Goal: Transaction & Acquisition: Download file/media

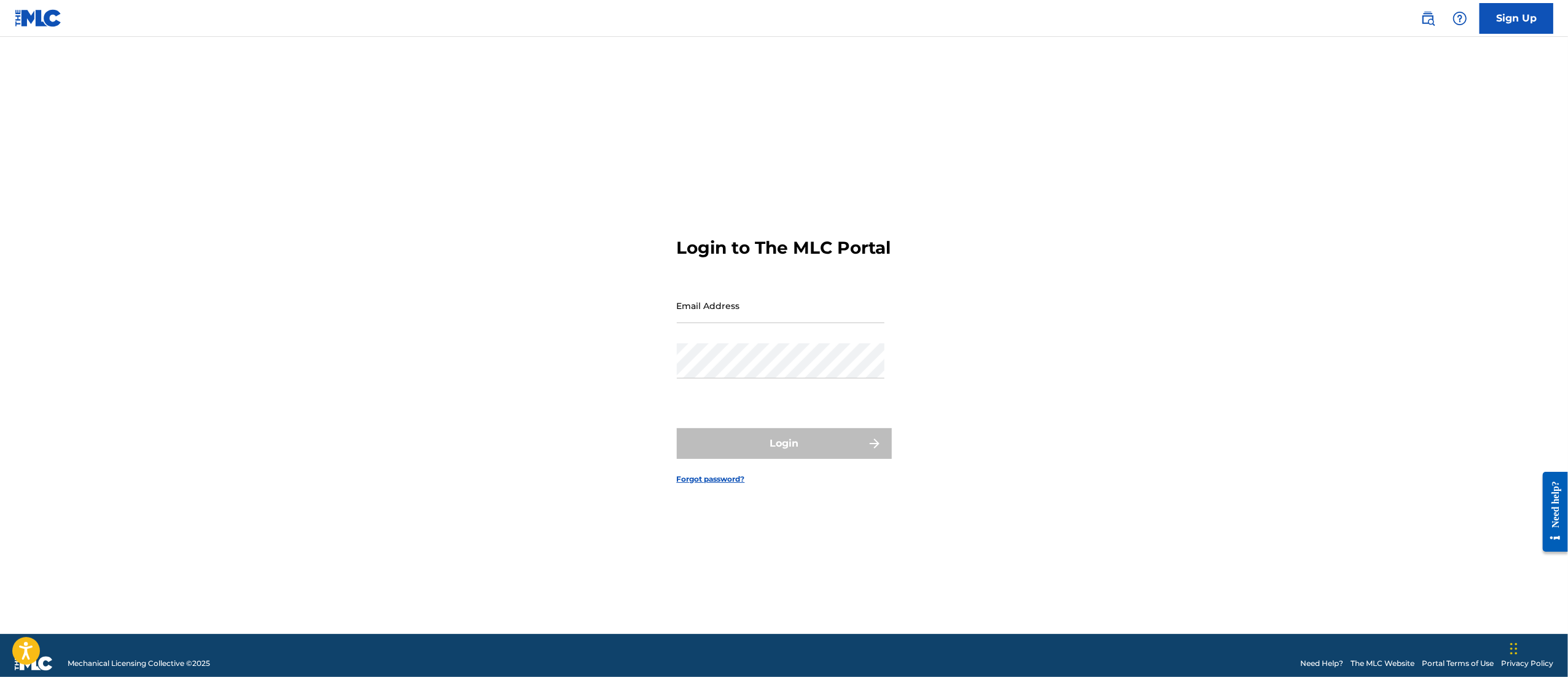
click at [718, 318] on input "Email Address" at bounding box center [780, 306] width 208 height 35
type input "[EMAIL_ADDRESS][DOMAIN_NAME]"
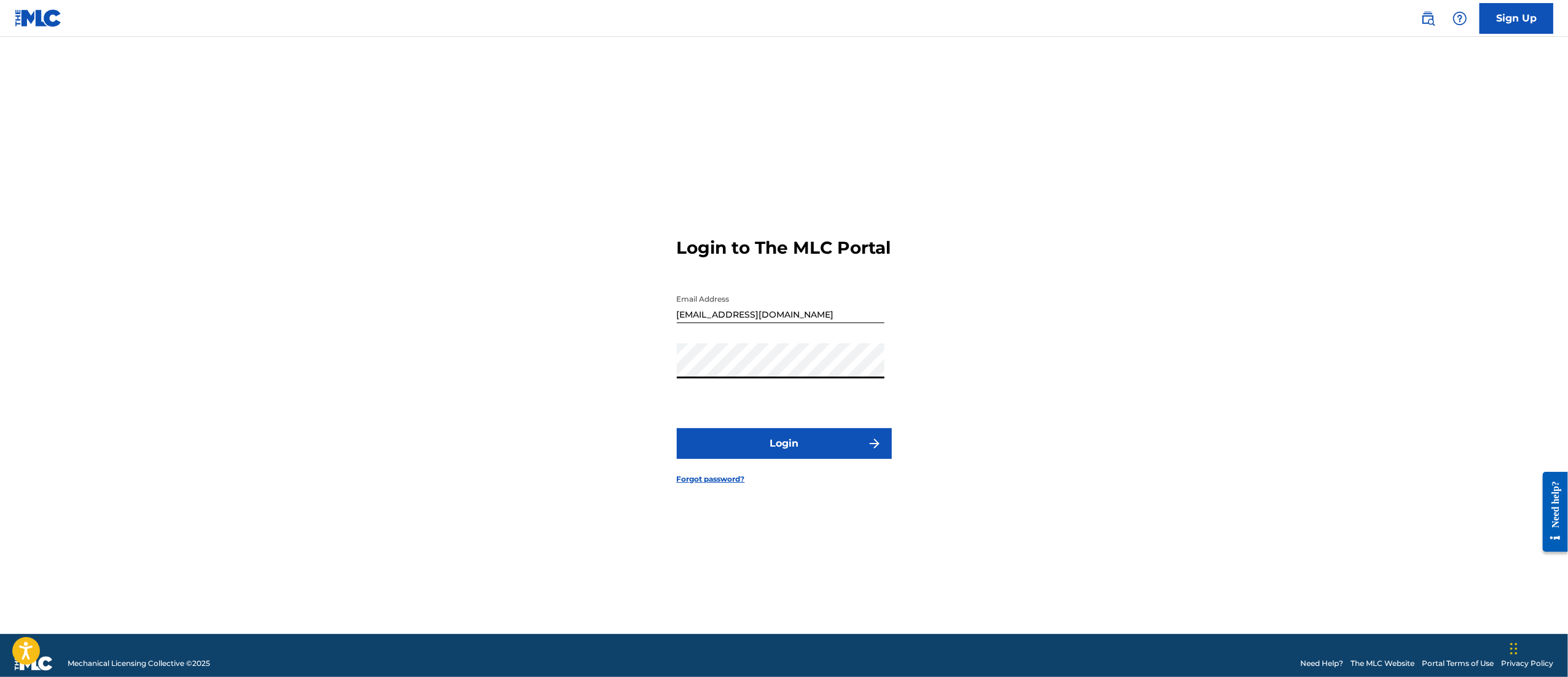
click at [808, 454] on button "Login" at bounding box center [784, 444] width 215 height 31
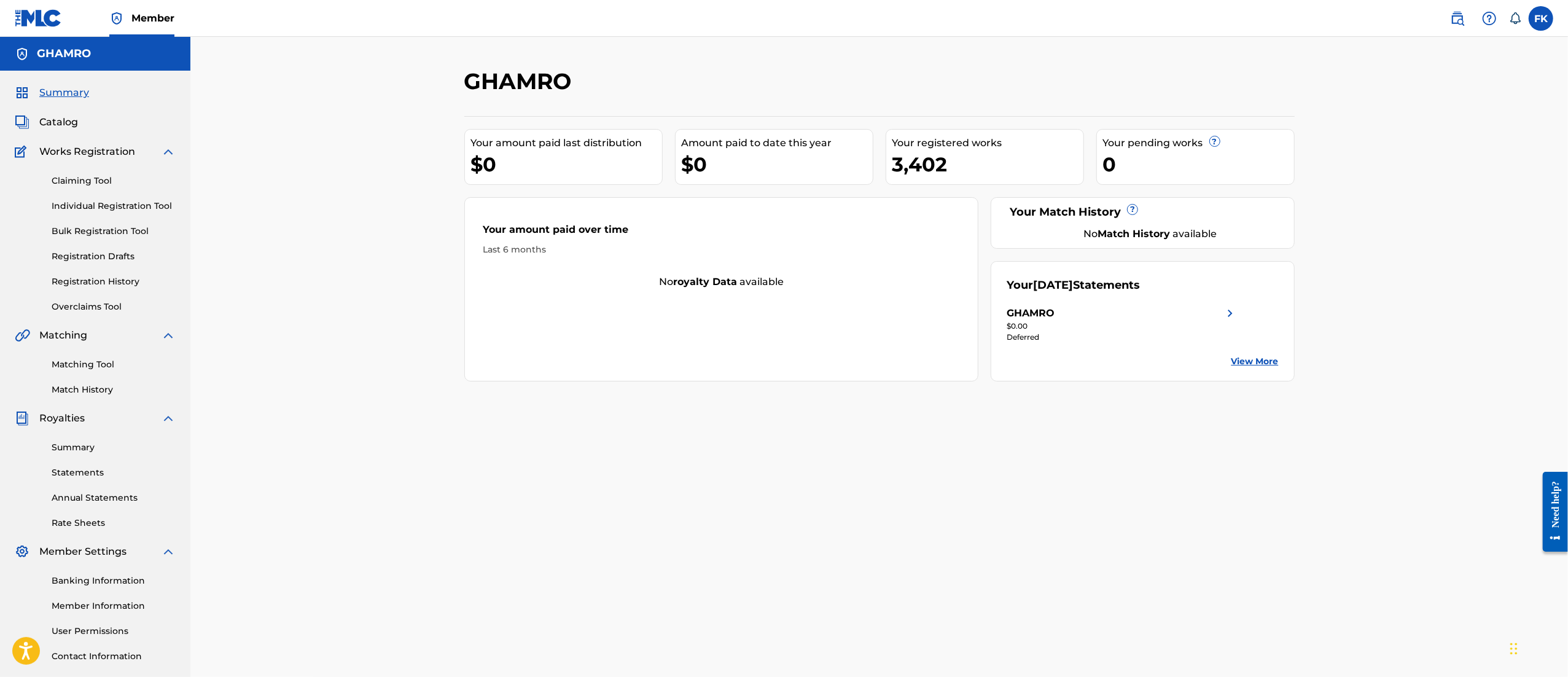
click at [1136, 312] on div "GHAMRO" at bounding box center [1122, 314] width 231 height 15
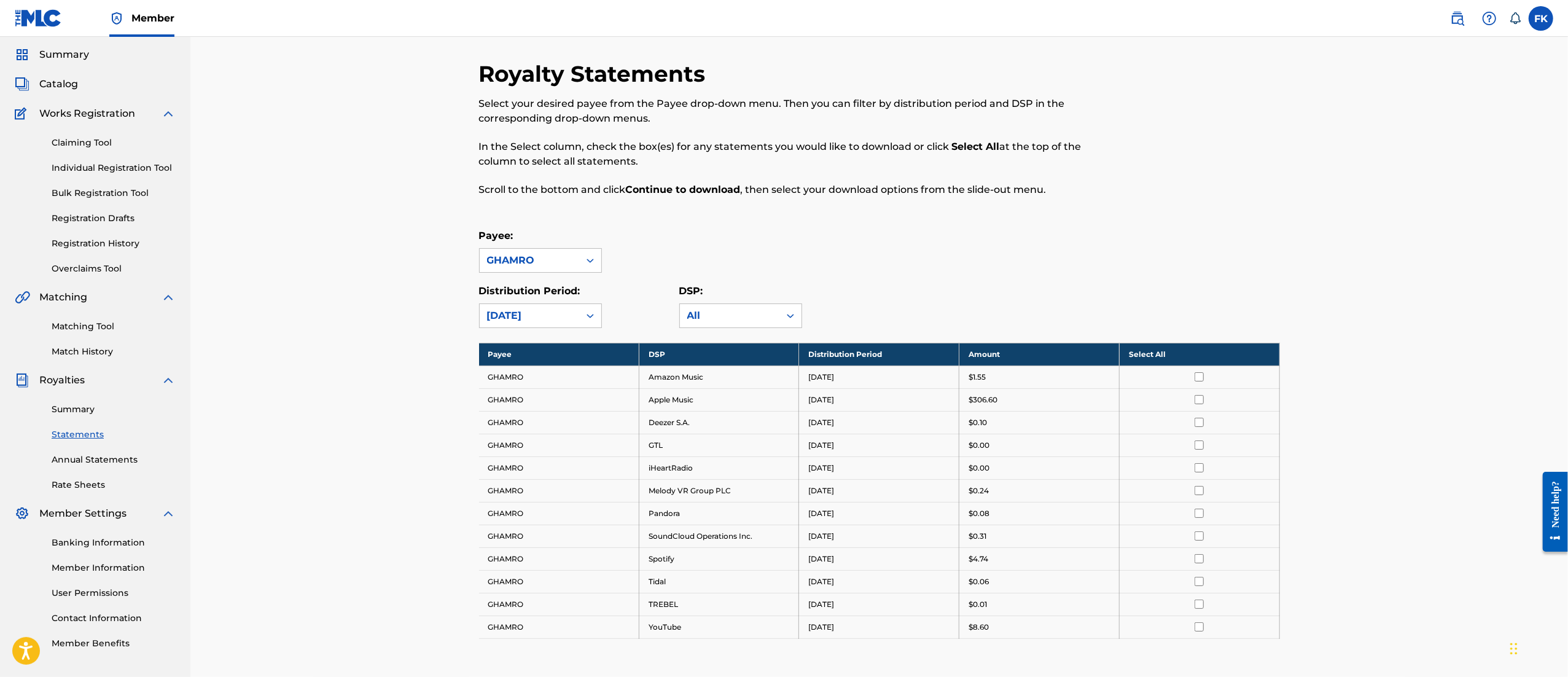
scroll to position [37, 0]
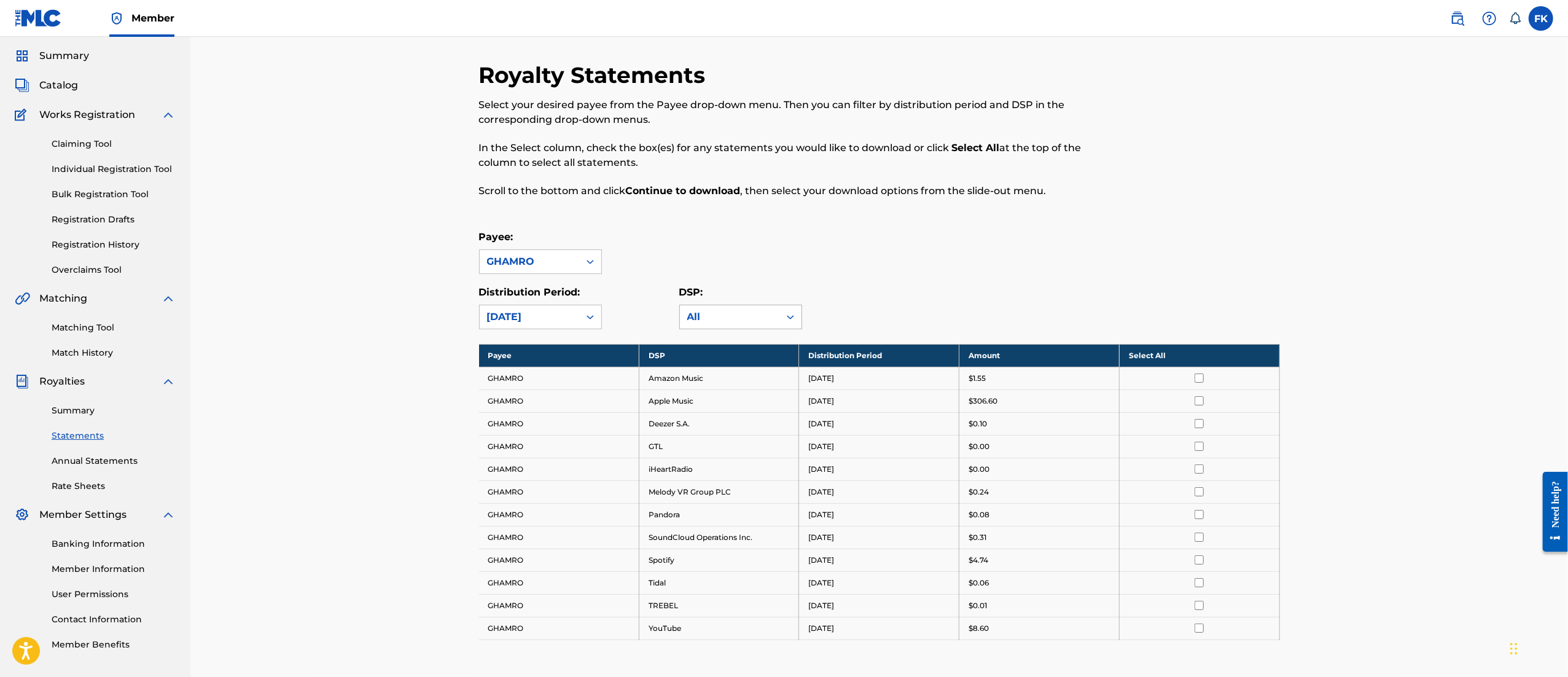
click at [737, 324] on div "All" at bounding box center [730, 317] width 85 height 15
click at [734, 343] on div "All" at bounding box center [740, 345] width 121 height 31
click at [1198, 381] on input "checkbox" at bounding box center [1199, 378] width 9 height 10
click at [1198, 401] on input "checkbox" at bounding box center [1199, 401] width 9 height 10
click at [1201, 428] on input "checkbox" at bounding box center [1199, 423] width 9 height 10
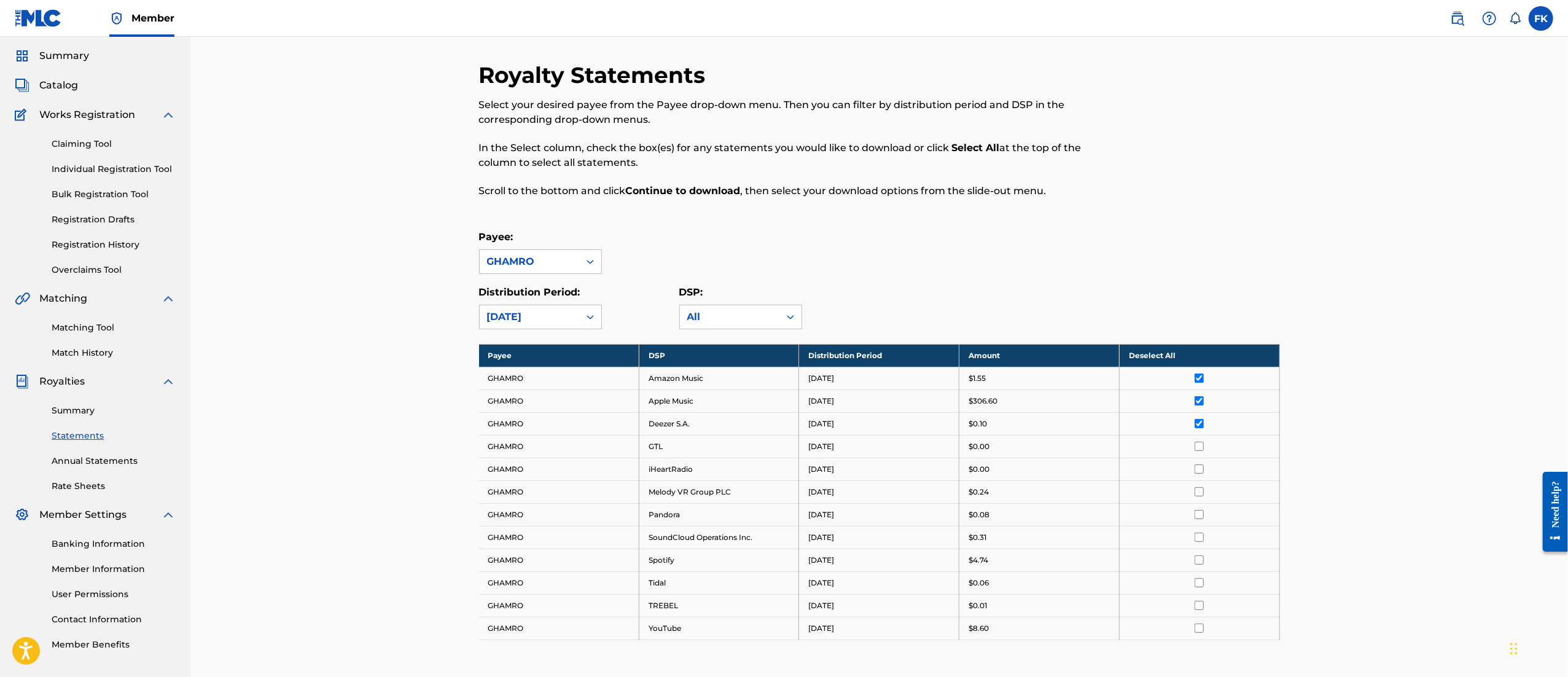
click at [1200, 449] on input "checkbox" at bounding box center [1199, 446] width 9 height 10
click at [1200, 471] on input "checkbox" at bounding box center [1199, 469] width 9 height 10
click at [1198, 493] on input "checkbox" at bounding box center [1199, 492] width 9 height 10
click at [1197, 519] on input "checkbox" at bounding box center [1199, 515] width 9 height 10
click at [1197, 541] on input "checkbox" at bounding box center [1199, 537] width 9 height 10
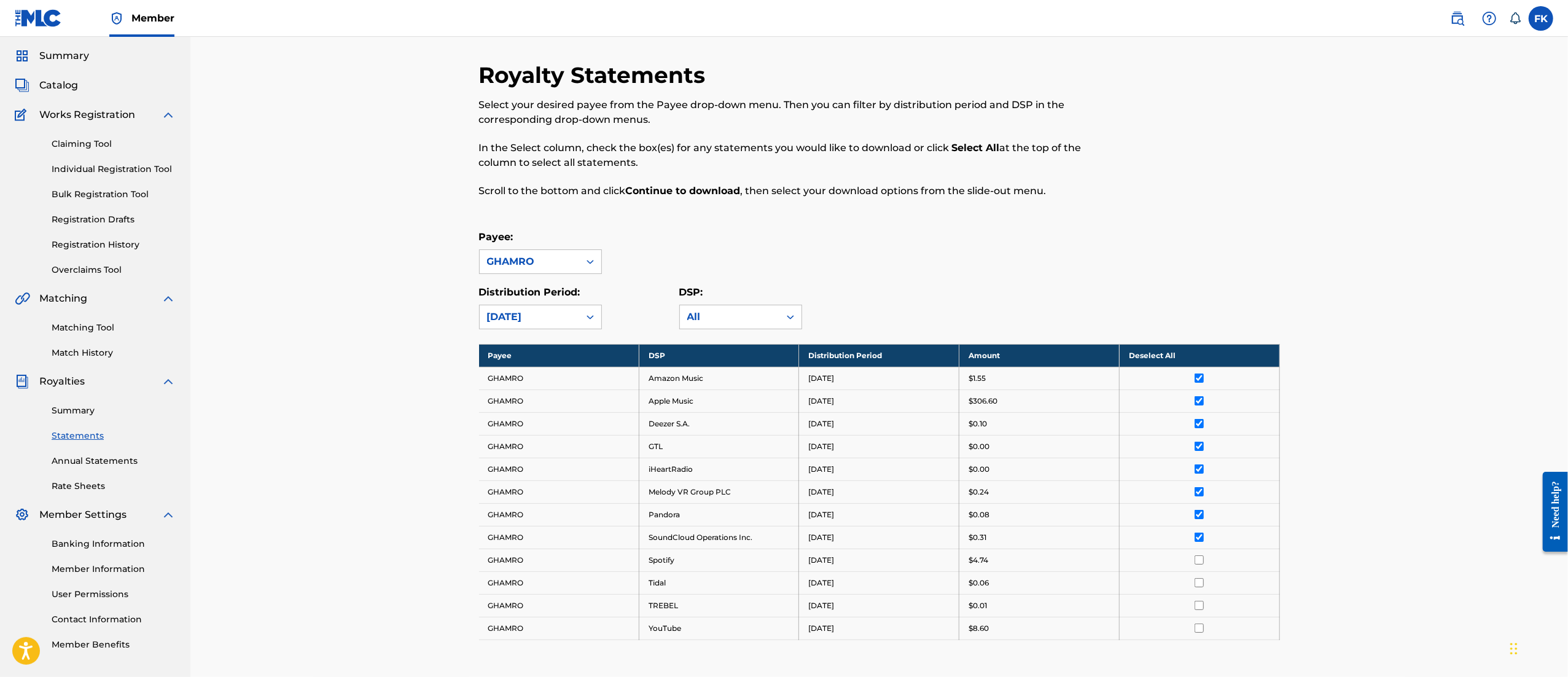
click at [1197, 563] on input "checkbox" at bounding box center [1199, 560] width 9 height 10
click at [1197, 586] on input "checkbox" at bounding box center [1199, 583] width 9 height 10
click at [1198, 610] on input "checkbox" at bounding box center [1199, 605] width 9 height 10
click at [1198, 631] on input "checkbox" at bounding box center [1199, 628] width 9 height 10
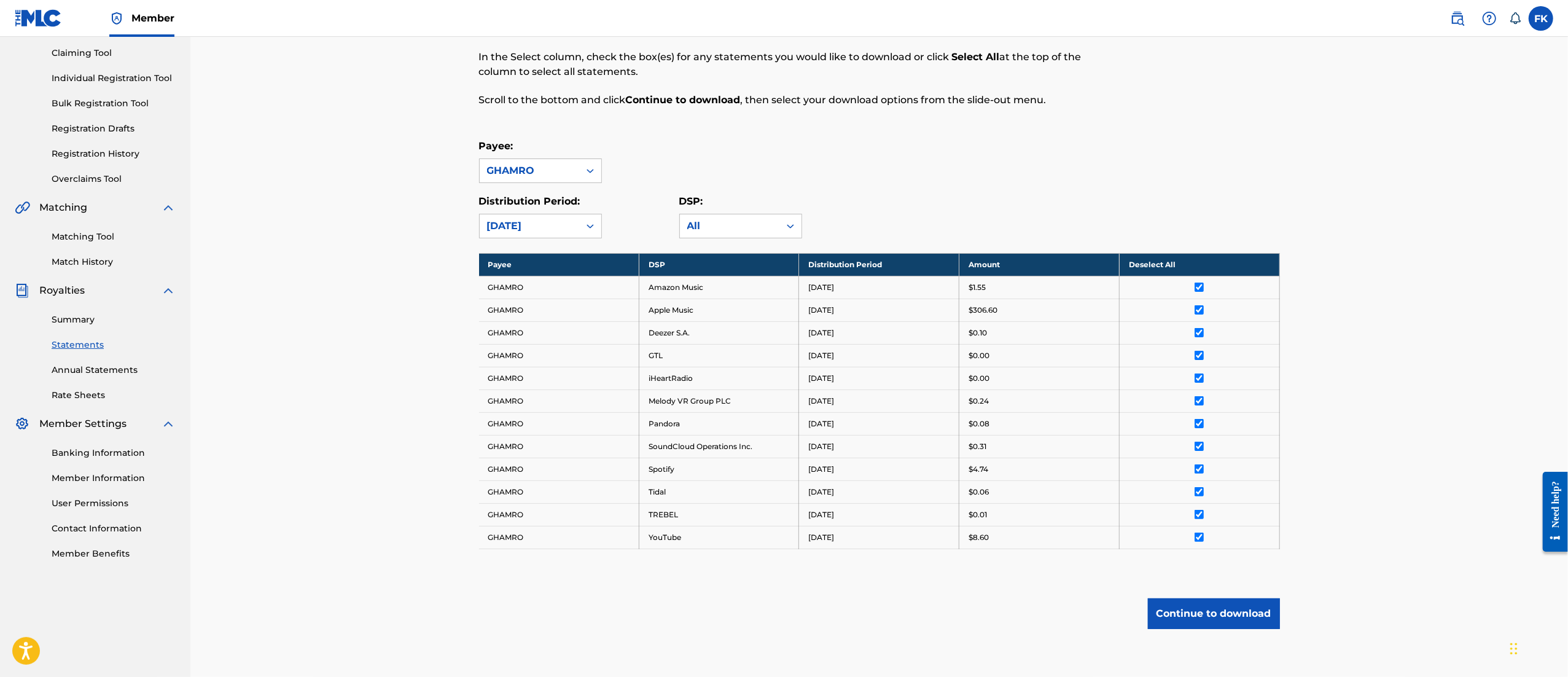
scroll to position [133, 0]
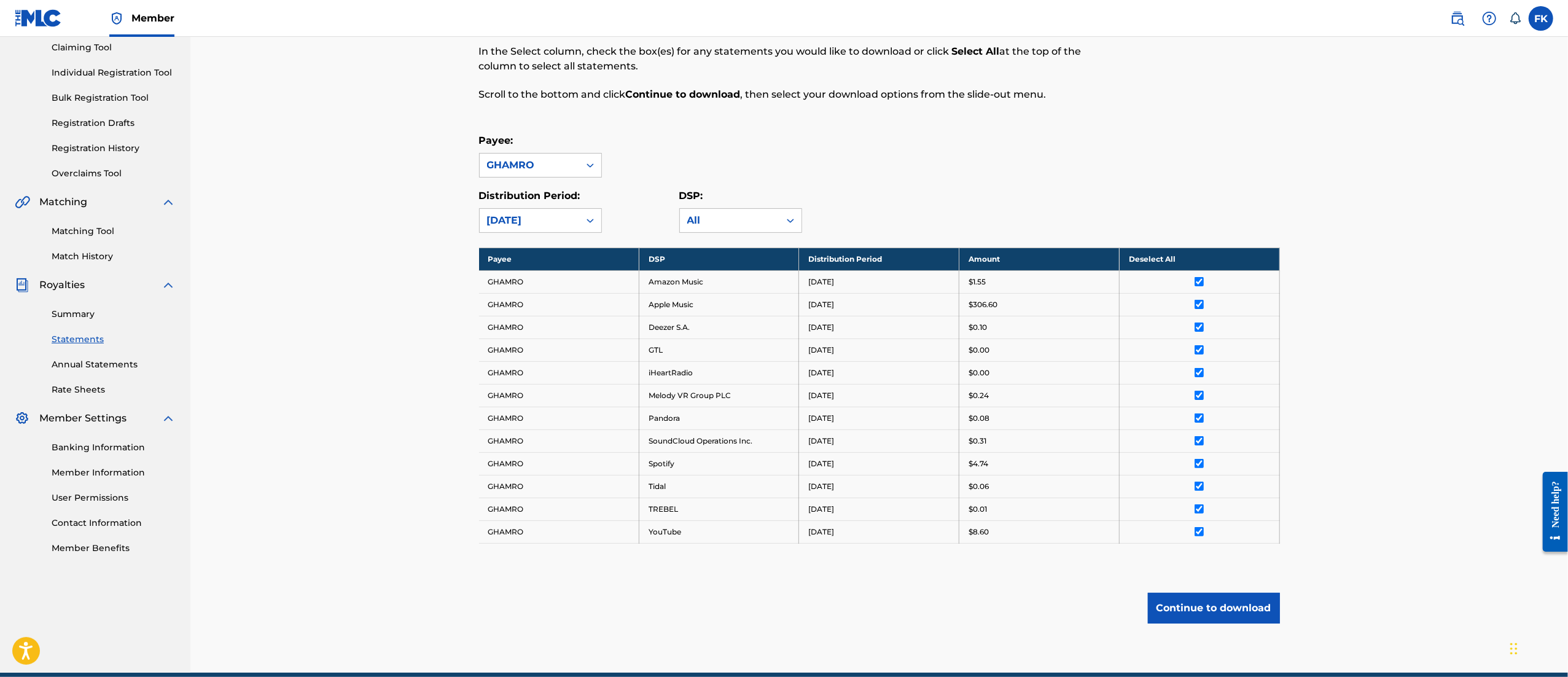
click at [1201, 609] on button "Continue to download" at bounding box center [1214, 608] width 132 height 31
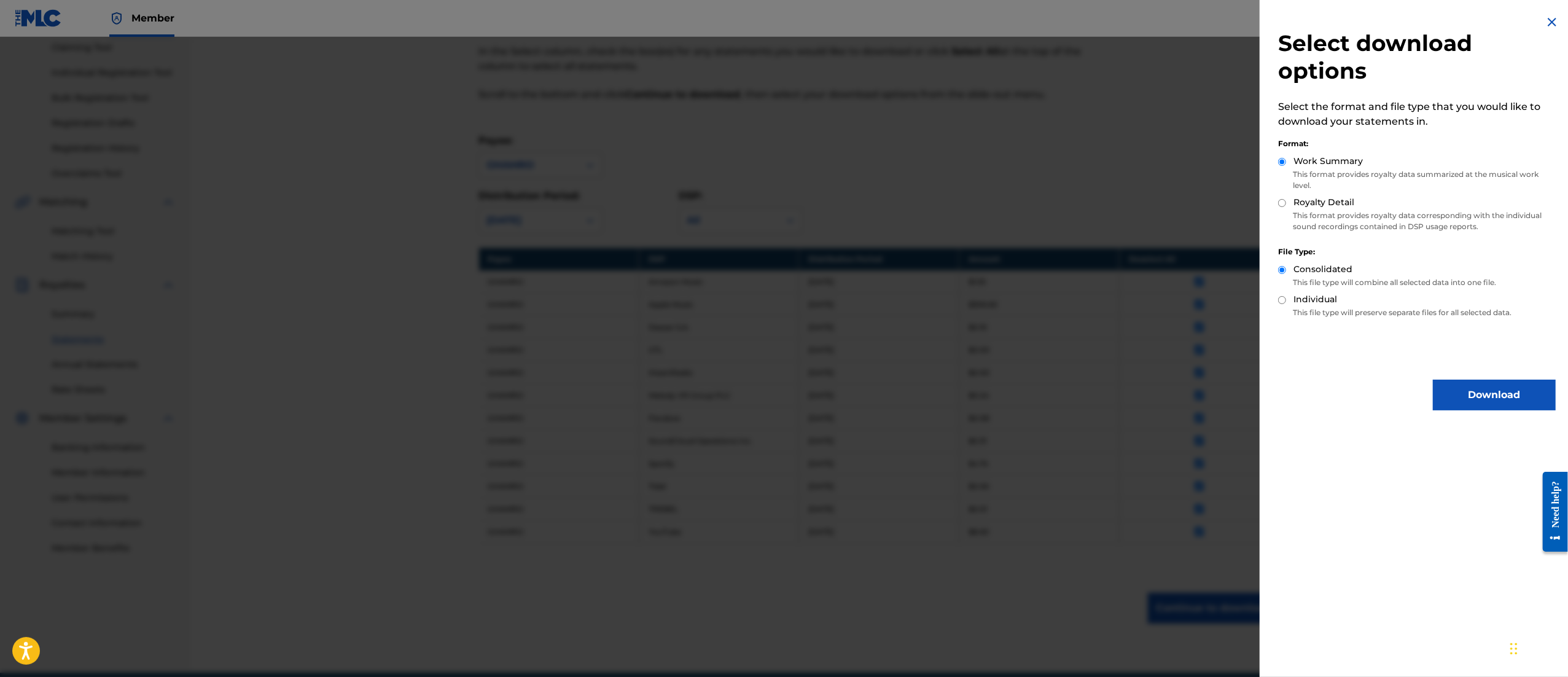
click at [1283, 302] on input "Individual" at bounding box center [1282, 300] width 8 height 8
radio input "true"
click at [1284, 203] on input "Royalty Detail" at bounding box center [1282, 203] width 8 height 8
radio input "true"
click at [1466, 390] on button "Download" at bounding box center [1494, 395] width 123 height 31
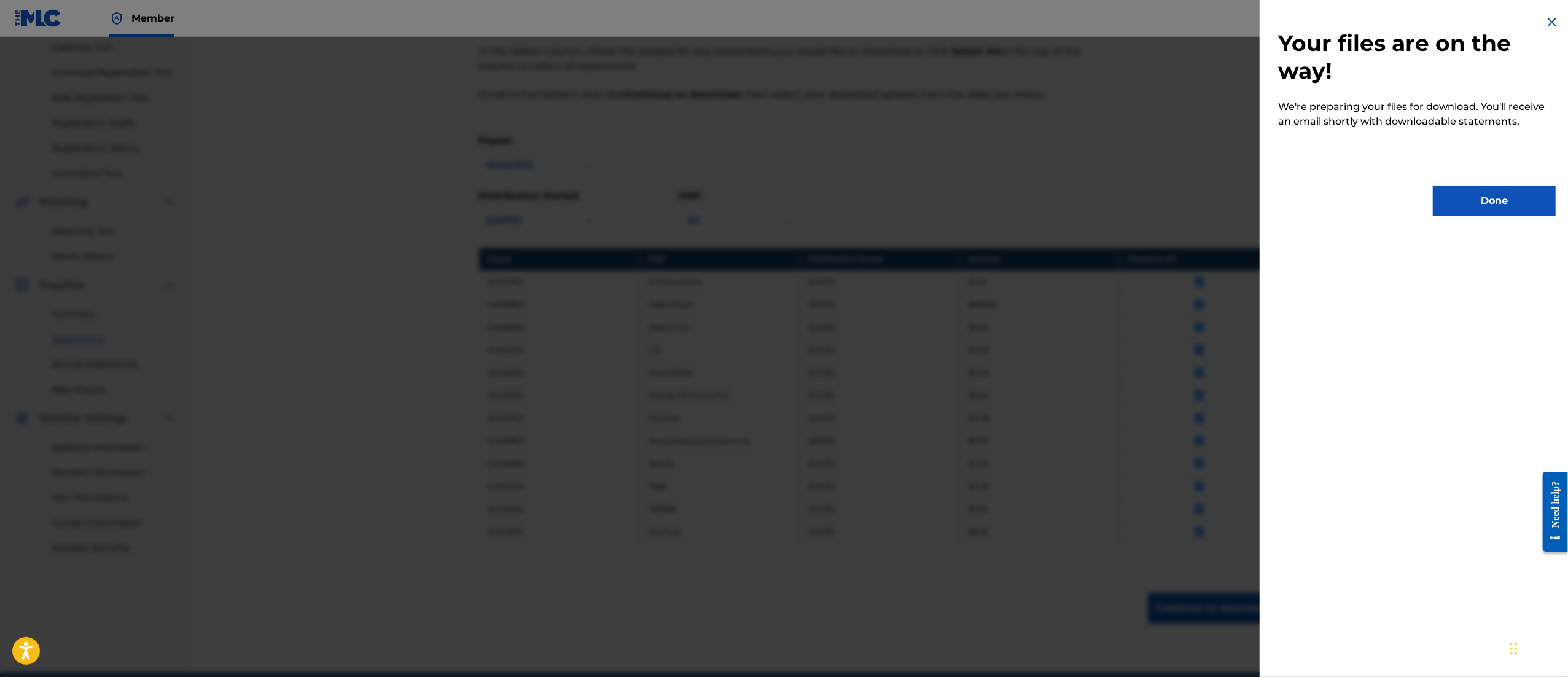
click at [1481, 195] on button "Done" at bounding box center [1494, 201] width 123 height 31
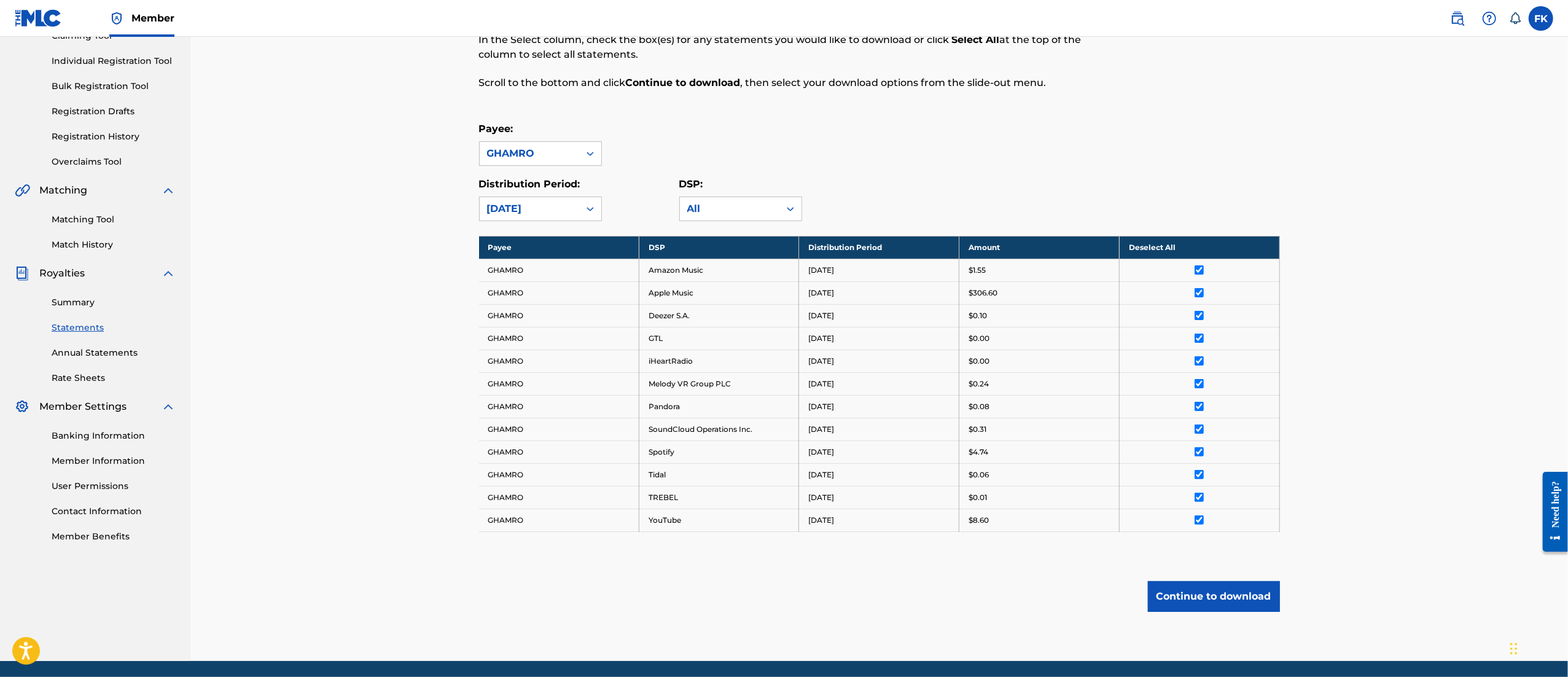
scroll to position [146, 0]
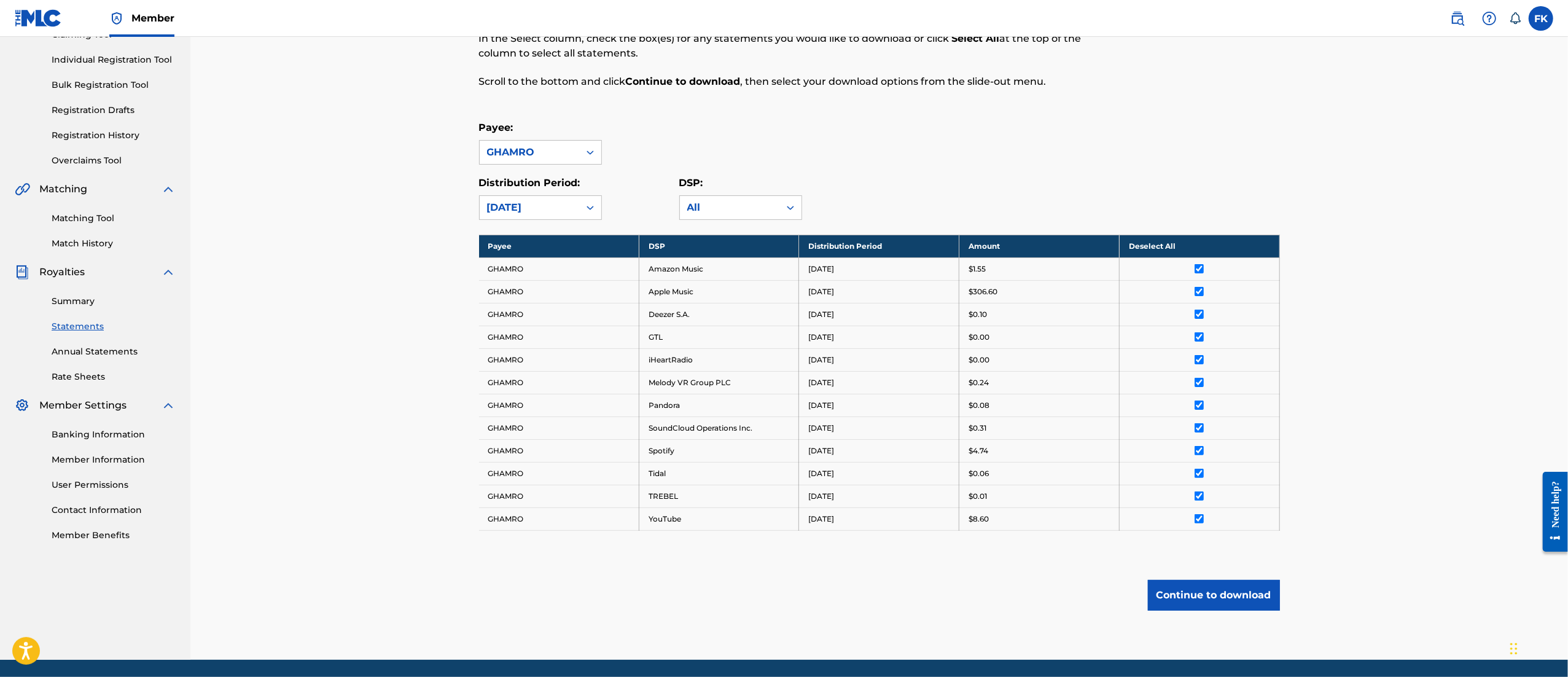
click at [82, 306] on link "Summary" at bounding box center [114, 301] width 124 height 13
